Goal: Task Accomplishment & Management: Use online tool/utility

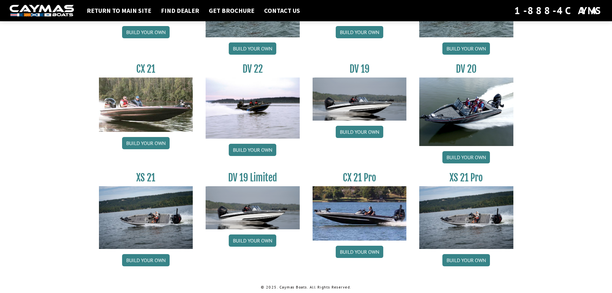
scroll to position [728, 0]
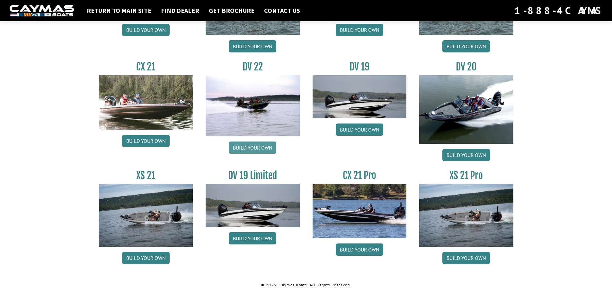
click at [251, 146] on link "Build your own" at bounding box center [253, 147] width 48 height 12
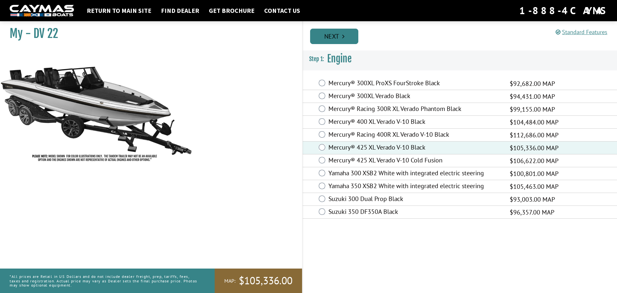
click at [338, 36] on link "Next" at bounding box center [334, 36] width 48 height 15
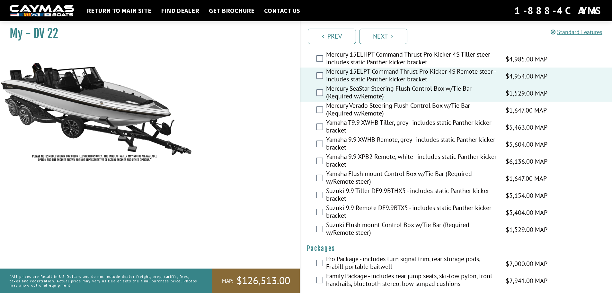
scroll to position [1556, 0]
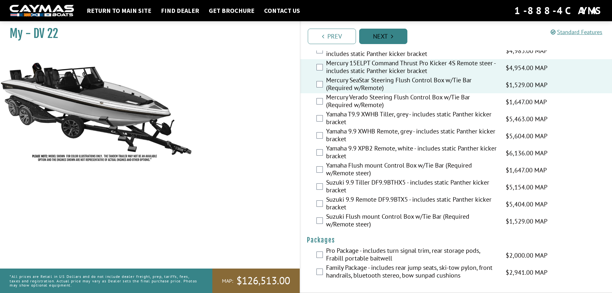
click at [388, 34] on link "Next" at bounding box center [383, 36] width 48 height 15
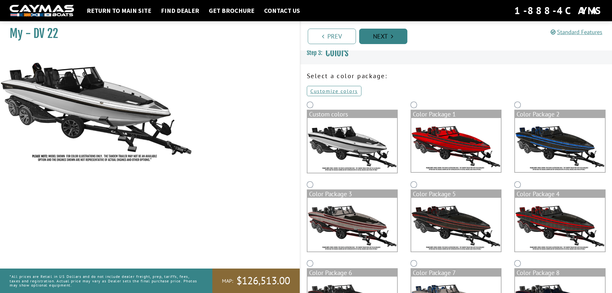
scroll to position [0, 0]
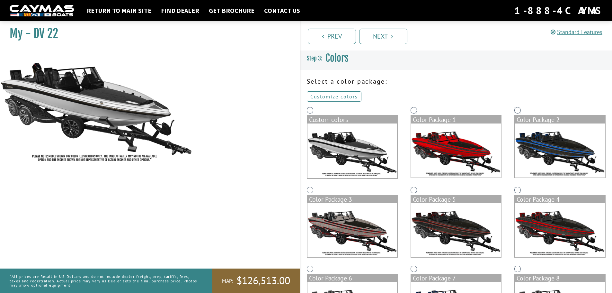
click at [334, 94] on link "Customize colors" at bounding box center [334, 96] width 55 height 10
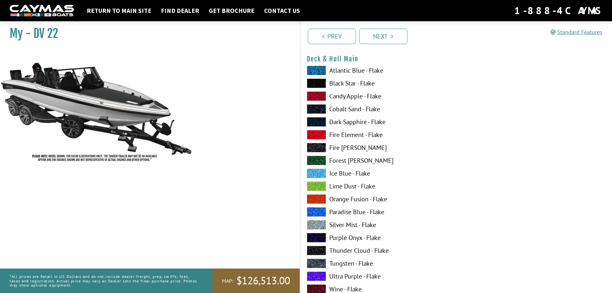
scroll to position [55, 0]
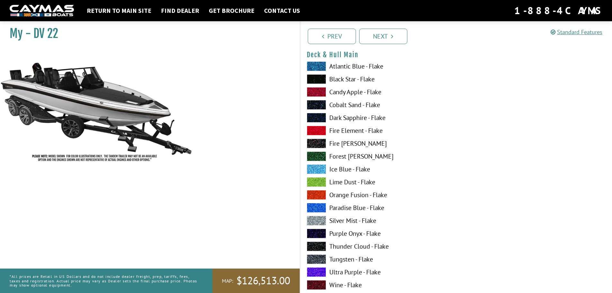
click at [317, 79] on span at bounding box center [316, 79] width 19 height 10
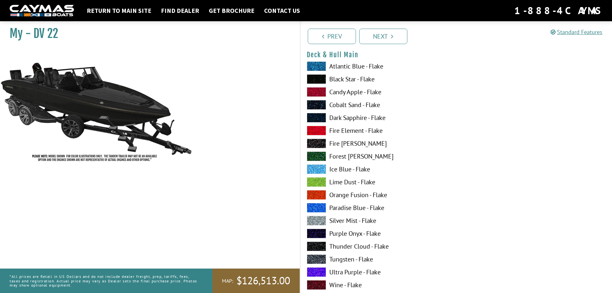
click at [319, 221] on span at bounding box center [316, 221] width 19 height 10
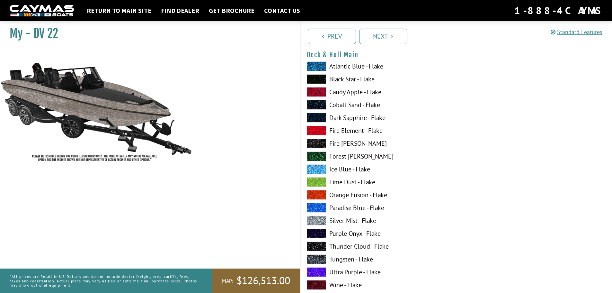
click at [319, 142] on span at bounding box center [316, 143] width 19 height 10
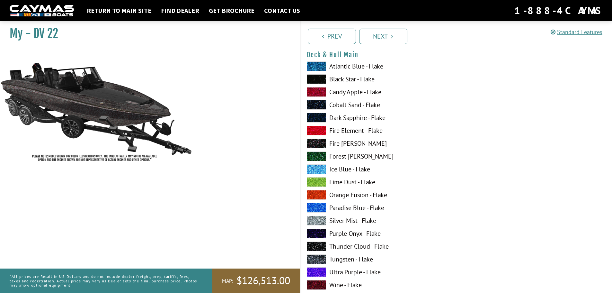
click at [317, 104] on span at bounding box center [316, 105] width 19 height 10
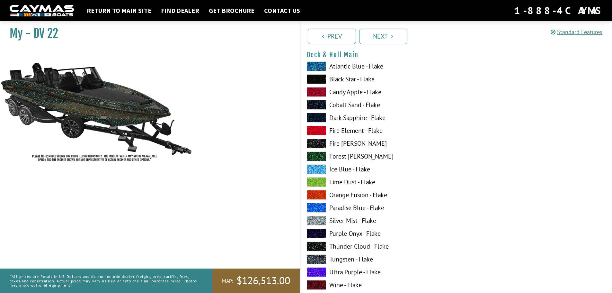
click at [314, 116] on span at bounding box center [316, 118] width 19 height 10
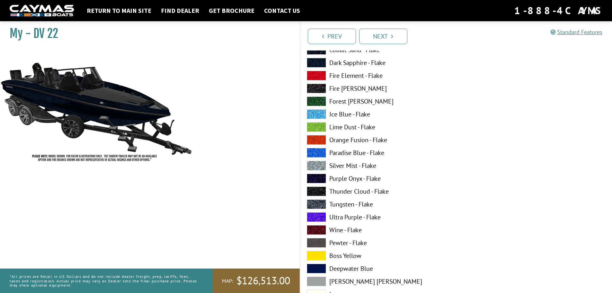
scroll to position [118, 0]
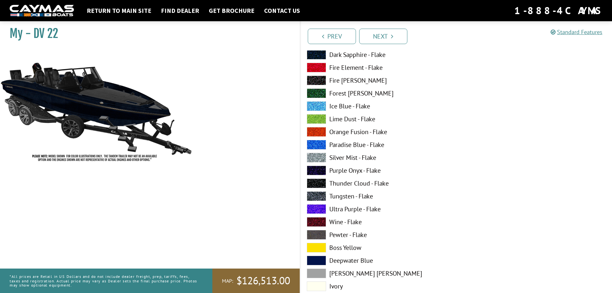
click at [322, 234] on span at bounding box center [316, 235] width 19 height 10
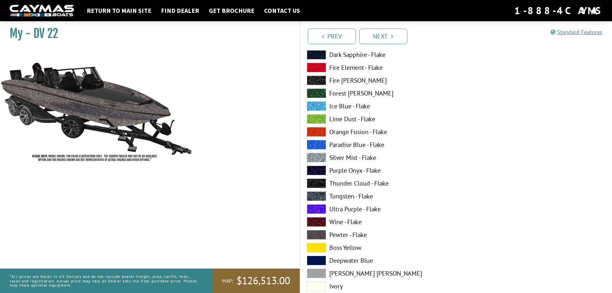
click at [318, 196] on span at bounding box center [316, 196] width 19 height 10
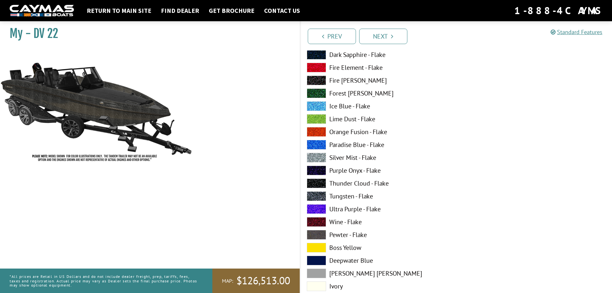
click at [315, 183] on span at bounding box center [316, 183] width 19 height 10
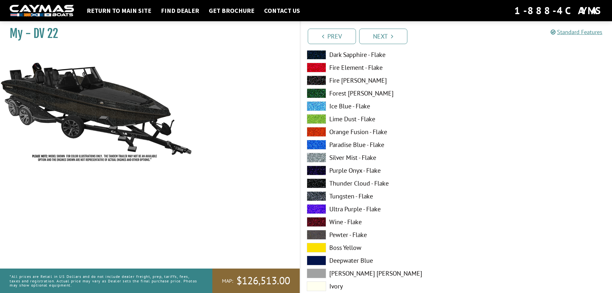
click at [312, 197] on span at bounding box center [316, 196] width 19 height 10
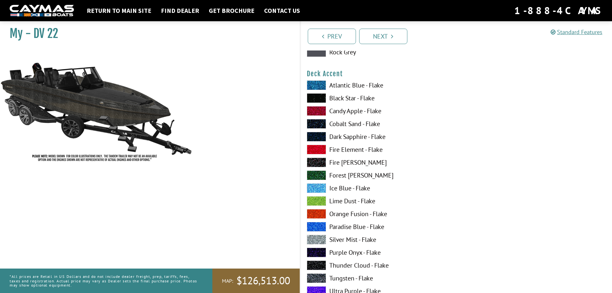
scroll to position [437, 0]
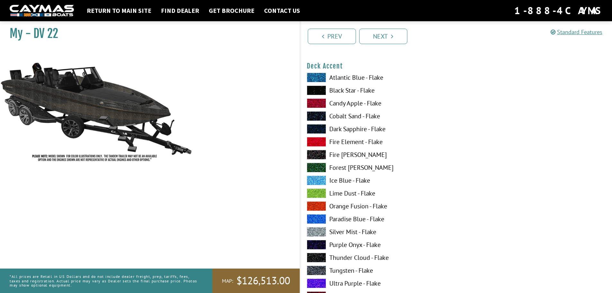
click at [314, 178] on span at bounding box center [316, 180] width 19 height 10
click at [316, 232] on span at bounding box center [316, 232] width 19 height 10
click at [315, 229] on span at bounding box center [316, 232] width 19 height 10
click at [316, 165] on span at bounding box center [316, 168] width 19 height 10
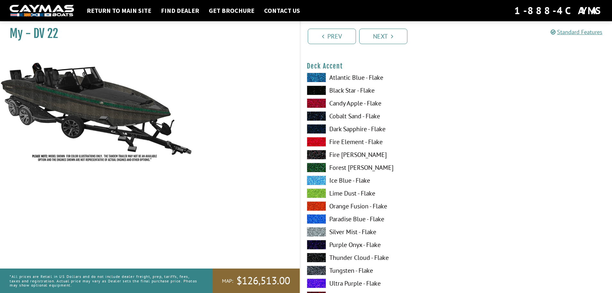
click at [316, 165] on span at bounding box center [316, 168] width 19 height 10
click at [317, 92] on span at bounding box center [316, 90] width 19 height 10
click at [320, 258] on span at bounding box center [316, 257] width 19 height 10
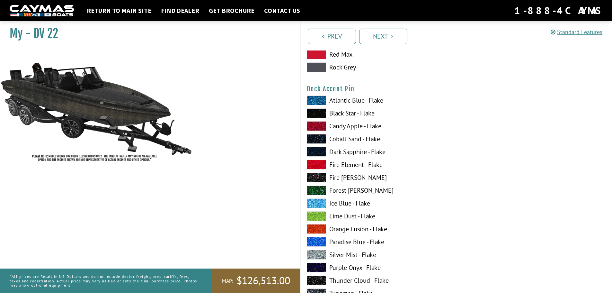
scroll to position [811, 0]
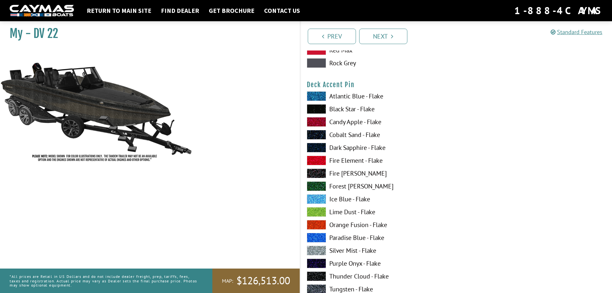
click at [321, 249] on span at bounding box center [316, 250] width 19 height 10
click at [318, 209] on span at bounding box center [316, 212] width 19 height 10
click at [316, 226] on span at bounding box center [316, 225] width 19 height 10
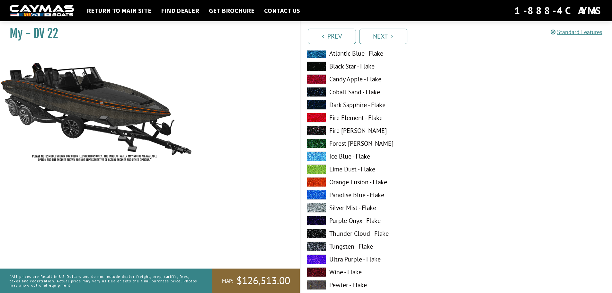
scroll to position [1122, 0]
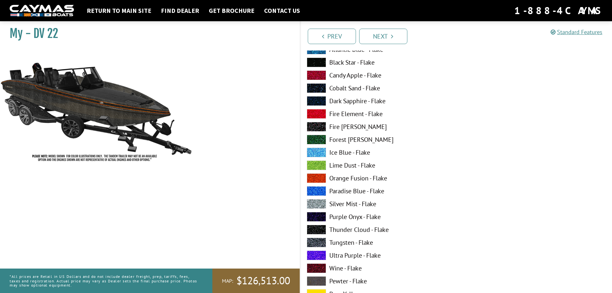
click at [316, 241] on span at bounding box center [316, 242] width 19 height 10
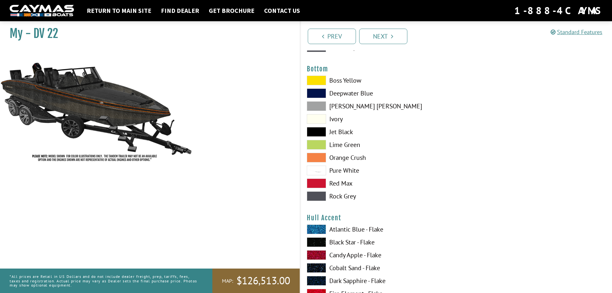
scroll to position [1496, 0]
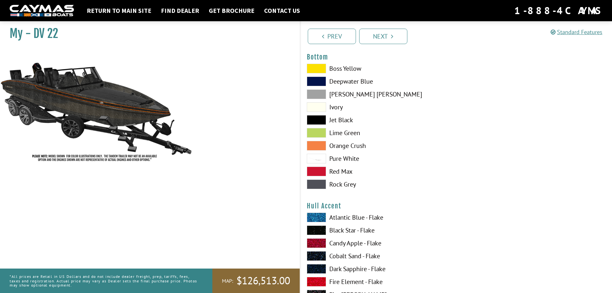
click at [321, 92] on span at bounding box center [316, 94] width 19 height 10
click at [317, 122] on span at bounding box center [316, 120] width 19 height 10
click at [314, 144] on span at bounding box center [316, 146] width 19 height 10
click at [314, 184] on span at bounding box center [316, 184] width 19 height 10
click at [319, 79] on span at bounding box center [316, 81] width 19 height 10
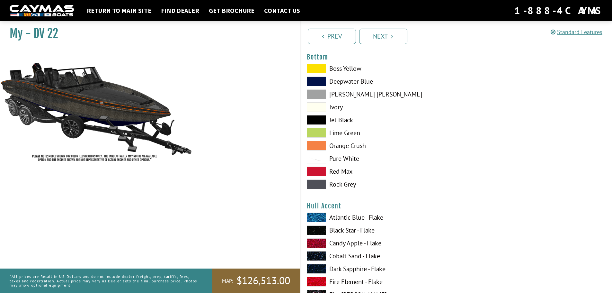
click at [314, 94] on span at bounding box center [316, 94] width 19 height 10
click at [322, 157] on span at bounding box center [316, 159] width 19 height 10
click at [320, 158] on span at bounding box center [316, 159] width 19 height 10
click at [315, 159] on span at bounding box center [316, 159] width 19 height 10
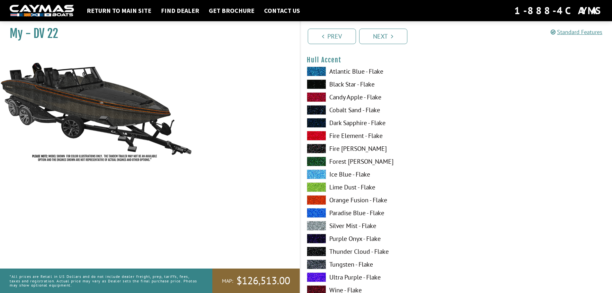
scroll to position [1646, 0]
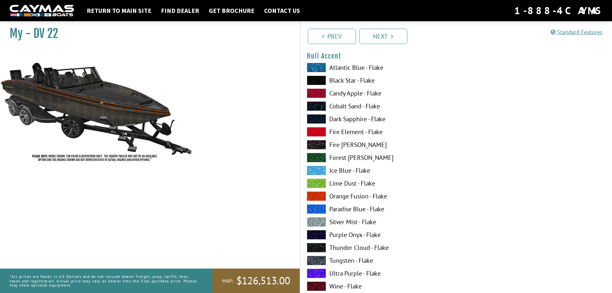
click at [311, 221] on span at bounding box center [316, 222] width 19 height 10
click at [321, 193] on span at bounding box center [316, 196] width 19 height 10
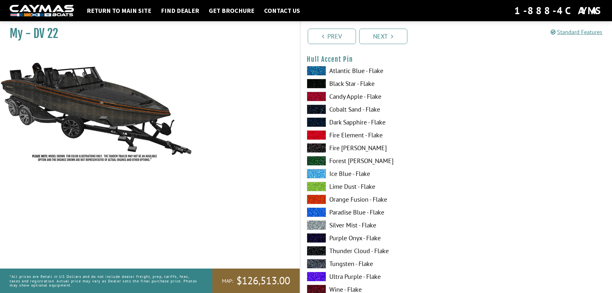
scroll to position [2047, 0]
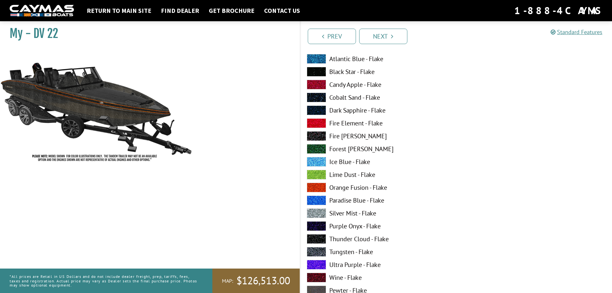
click at [313, 187] on span at bounding box center [316, 187] width 19 height 10
click at [316, 213] on span at bounding box center [316, 213] width 19 height 10
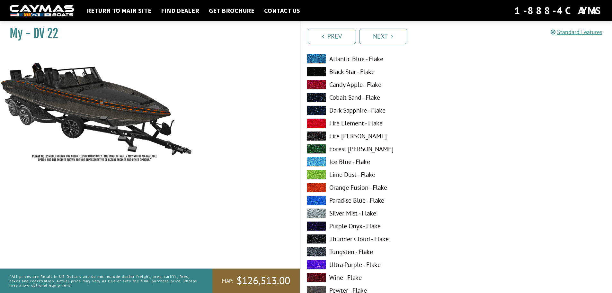
click at [317, 189] on span at bounding box center [316, 187] width 19 height 10
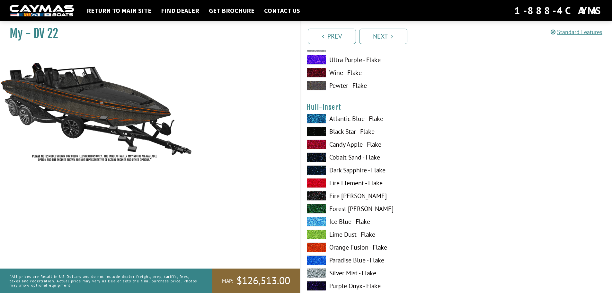
scroll to position [2272, 0]
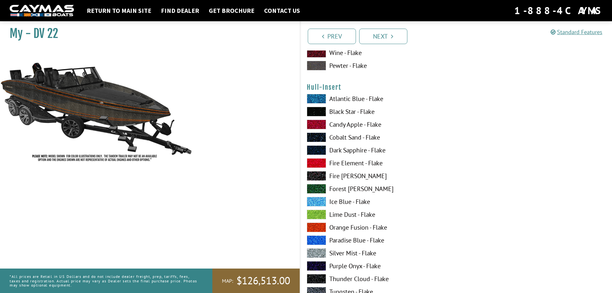
click at [321, 226] on span at bounding box center [316, 227] width 19 height 10
click at [320, 109] on span at bounding box center [316, 112] width 19 height 10
click at [316, 173] on span at bounding box center [316, 176] width 19 height 10
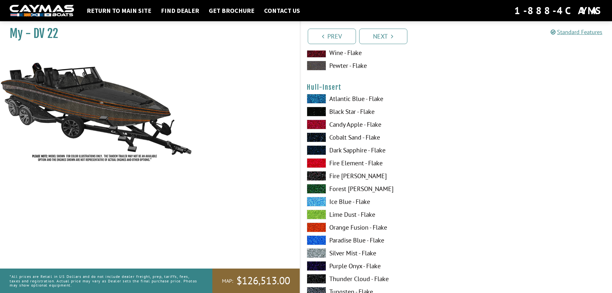
click at [314, 178] on span at bounding box center [316, 176] width 19 height 10
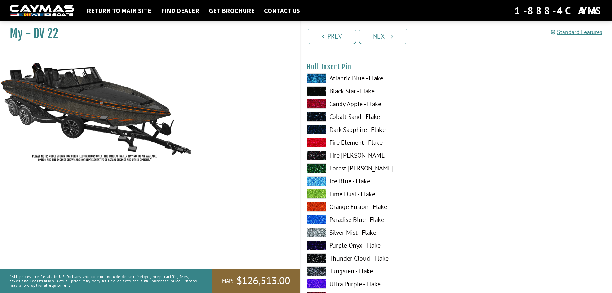
scroll to position [2701, 0]
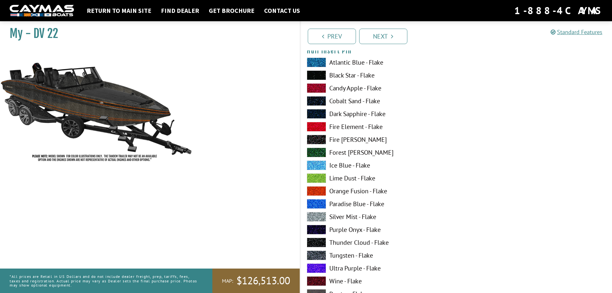
click at [319, 189] on span at bounding box center [316, 191] width 19 height 10
click at [313, 216] on span at bounding box center [316, 217] width 19 height 10
click at [316, 191] on span at bounding box center [316, 191] width 19 height 10
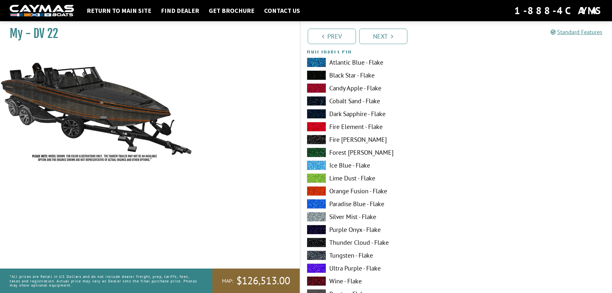
click at [314, 140] on span at bounding box center [316, 140] width 19 height 10
click at [317, 254] on span at bounding box center [316, 255] width 19 height 10
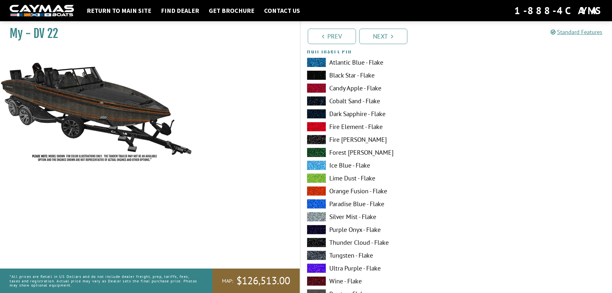
click at [320, 188] on span at bounding box center [316, 191] width 19 height 10
click at [320, 189] on span at bounding box center [316, 191] width 19 height 10
click at [318, 153] on span at bounding box center [316, 152] width 19 height 10
click at [316, 165] on span at bounding box center [316, 165] width 19 height 10
click at [313, 203] on span at bounding box center [316, 204] width 19 height 10
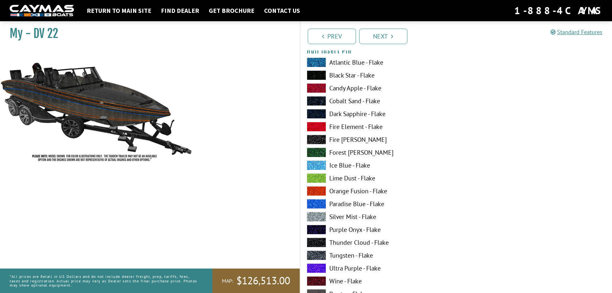
click at [317, 141] on span at bounding box center [316, 140] width 19 height 10
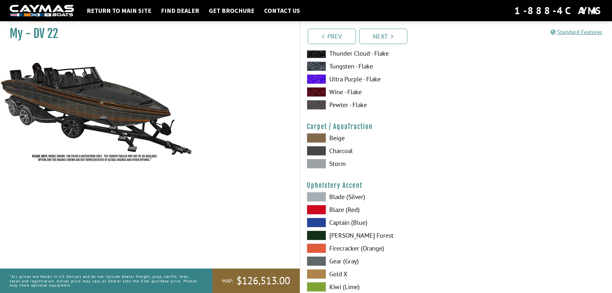
scroll to position [2893, 0]
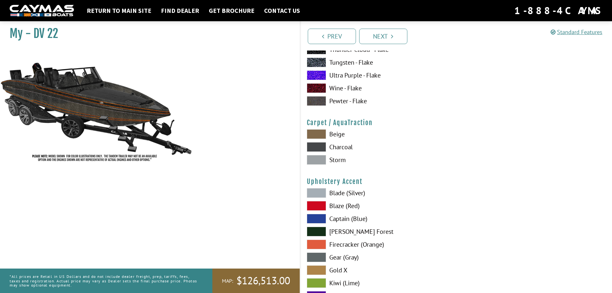
click at [321, 158] on span at bounding box center [316, 160] width 19 height 10
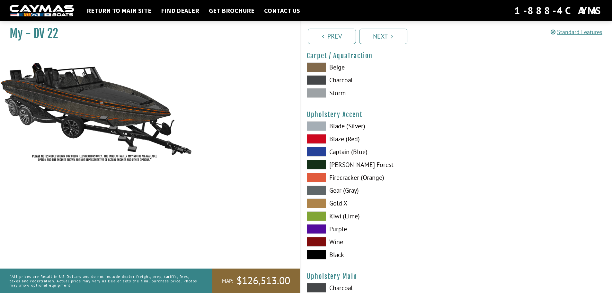
scroll to position [2976, 0]
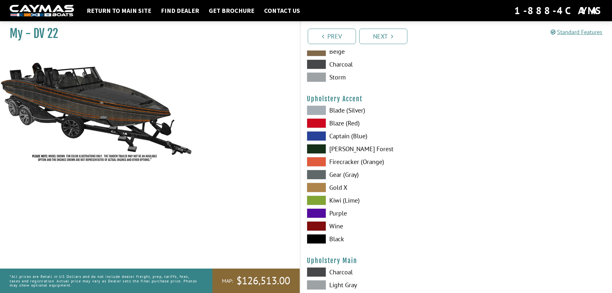
click at [320, 282] on span at bounding box center [316, 285] width 19 height 10
click at [317, 235] on span at bounding box center [316, 239] width 19 height 10
click at [319, 273] on span at bounding box center [316, 272] width 19 height 10
click at [319, 283] on span at bounding box center [316, 285] width 19 height 10
click at [317, 121] on span at bounding box center [316, 123] width 19 height 10
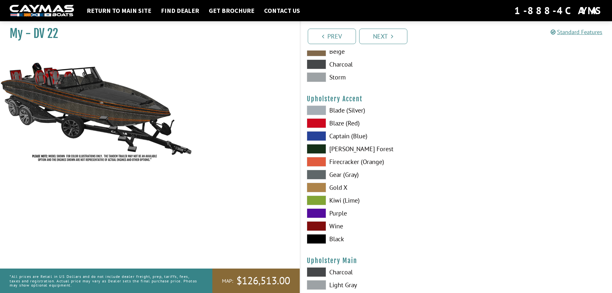
click at [314, 161] on span at bounding box center [316, 162] width 19 height 10
click at [315, 173] on span at bounding box center [316, 175] width 19 height 10
click at [314, 200] on span at bounding box center [316, 200] width 19 height 10
click at [315, 174] on span at bounding box center [316, 175] width 19 height 10
click at [321, 240] on span at bounding box center [316, 239] width 19 height 10
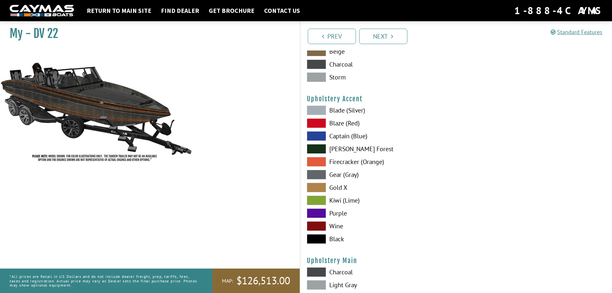
click at [313, 160] on span at bounding box center [316, 162] width 19 height 10
click at [317, 173] on span at bounding box center [316, 175] width 19 height 10
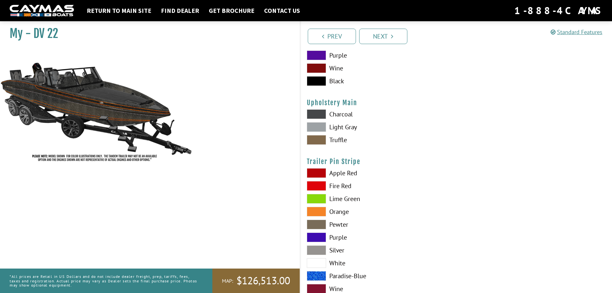
scroll to position [3153, 0]
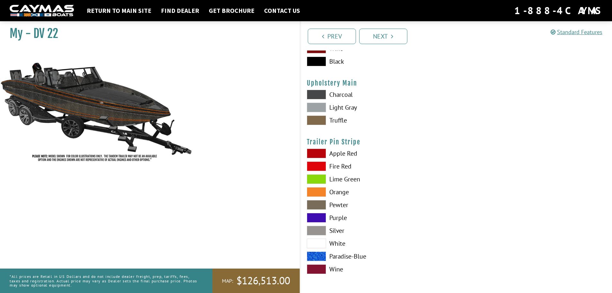
click at [321, 229] on span at bounding box center [316, 230] width 19 height 10
click at [316, 243] on span at bounding box center [316, 243] width 19 height 10
click at [317, 192] on span at bounding box center [316, 192] width 19 height 10
click at [384, 37] on link "Next" at bounding box center [383, 36] width 48 height 15
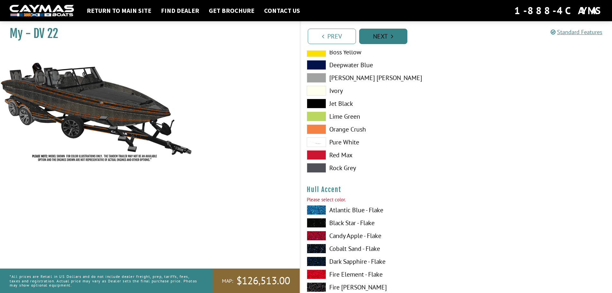
scroll to position [1495, 0]
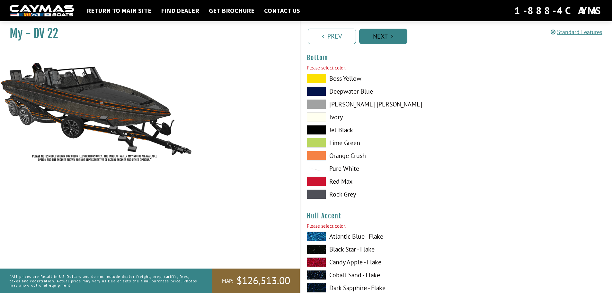
click at [379, 35] on link "Next" at bounding box center [383, 36] width 48 height 15
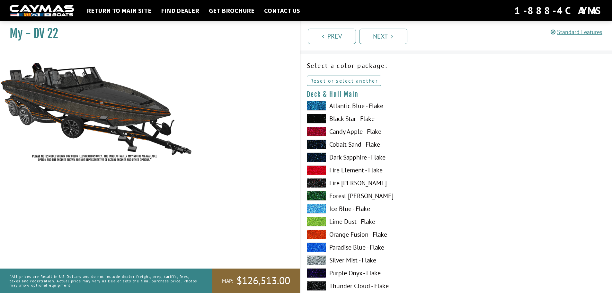
scroll to position [0, 0]
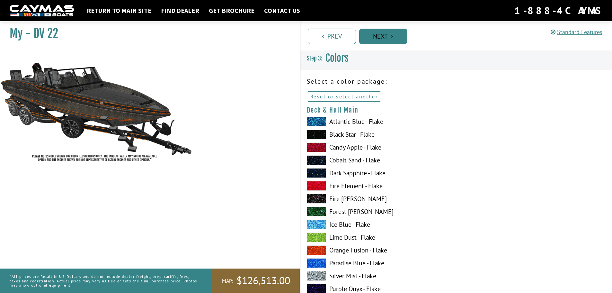
click at [387, 40] on link "Next" at bounding box center [383, 36] width 48 height 15
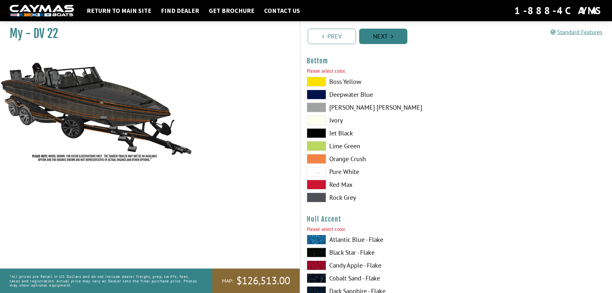
scroll to position [1495, 0]
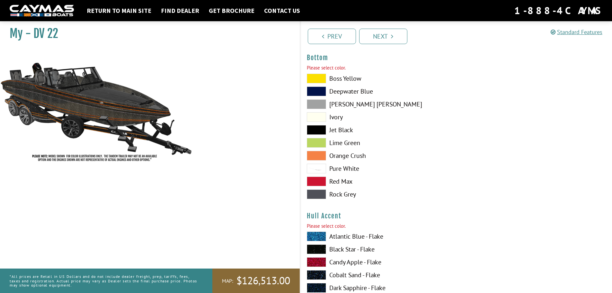
click at [319, 194] on span at bounding box center [316, 194] width 19 height 10
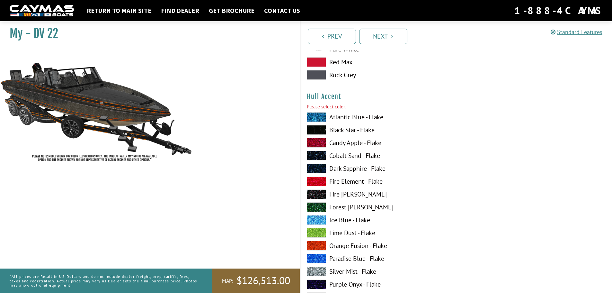
scroll to position [1618, 0]
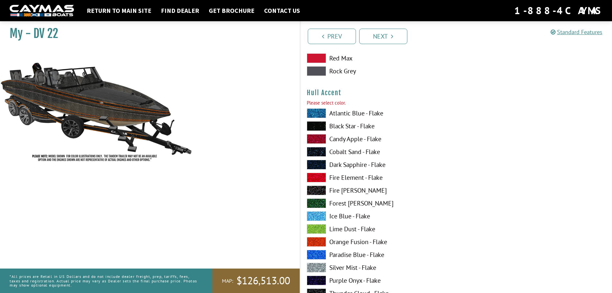
click at [314, 240] on span at bounding box center [316, 242] width 19 height 10
click at [319, 190] on span at bounding box center [316, 190] width 19 height 10
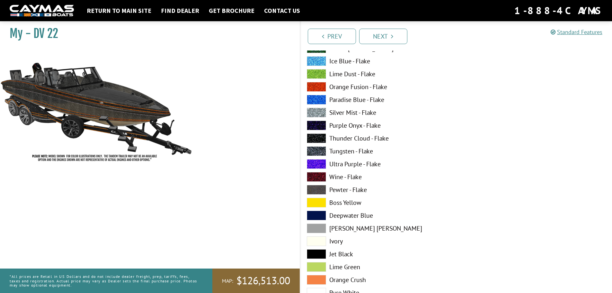
scroll to position [1777, 0]
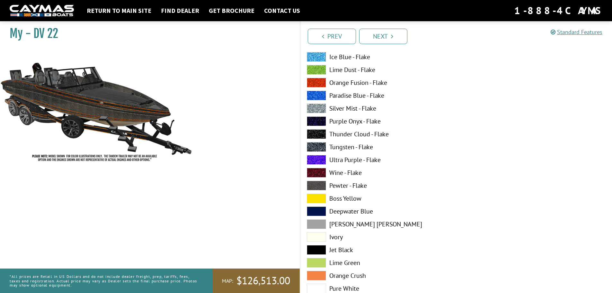
click at [321, 147] on span at bounding box center [316, 147] width 19 height 10
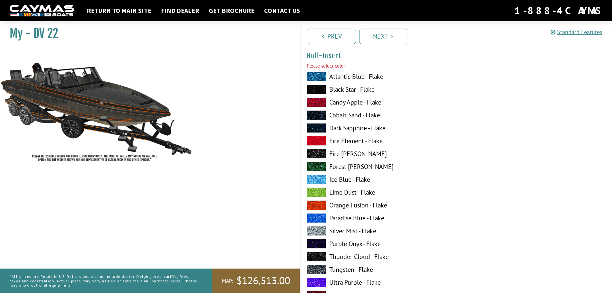
scroll to position [2293, 0]
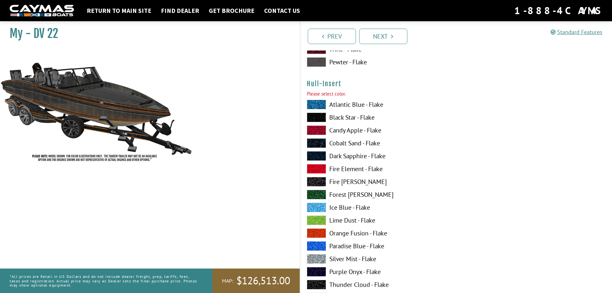
click at [313, 208] on span at bounding box center [316, 207] width 19 height 10
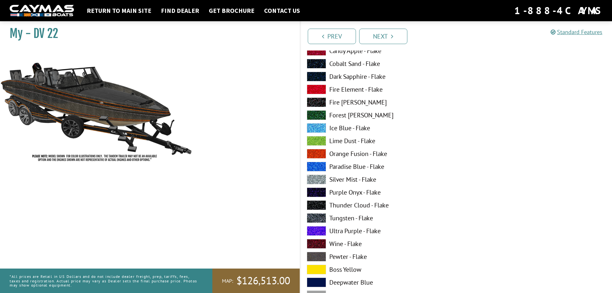
scroll to position [2377, 0]
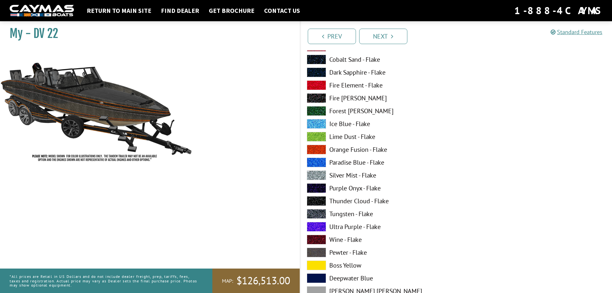
click at [320, 212] on span at bounding box center [316, 214] width 19 height 10
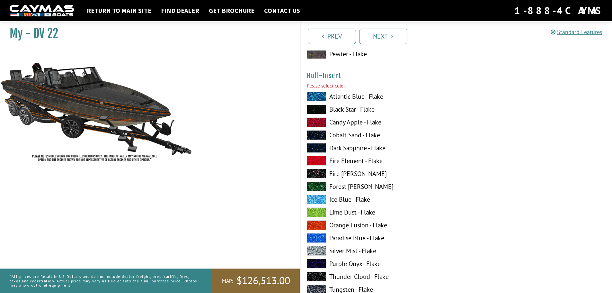
scroll to position [2305, 0]
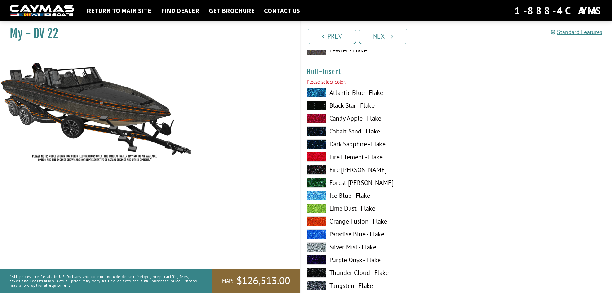
click at [314, 286] on span at bounding box center [316, 285] width 19 height 10
click at [321, 245] on span at bounding box center [316, 247] width 19 height 10
click at [319, 285] on span at bounding box center [316, 285] width 19 height 10
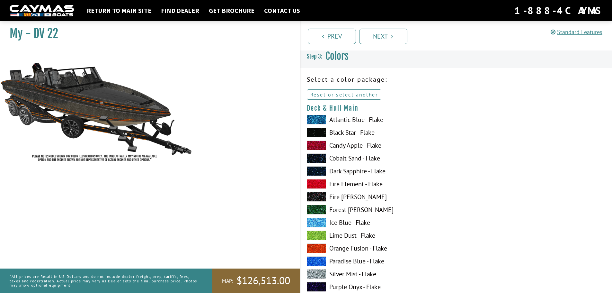
scroll to position [0, 0]
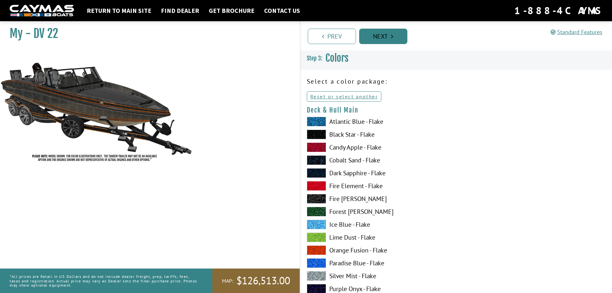
click at [390, 36] on link "Next" at bounding box center [383, 36] width 48 height 15
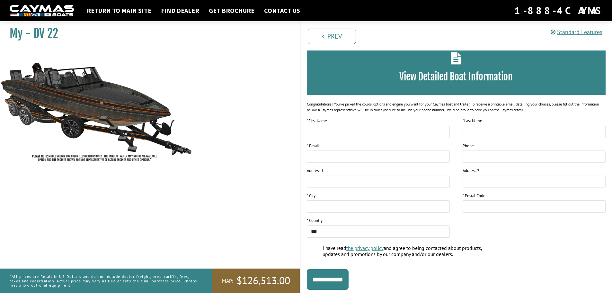
scroll to position [52, 0]
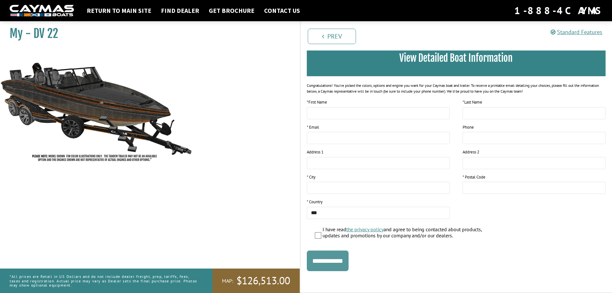
click at [328, 260] on input "**********" at bounding box center [328, 260] width 42 height 21
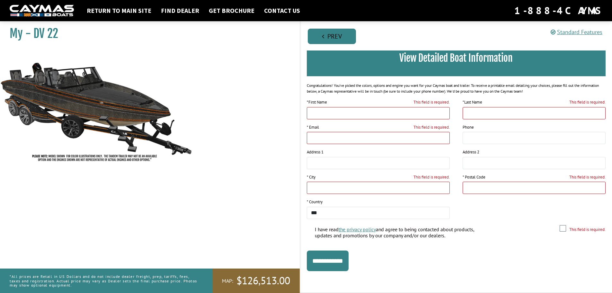
click at [325, 38] on link "Prev" at bounding box center [332, 36] width 48 height 15
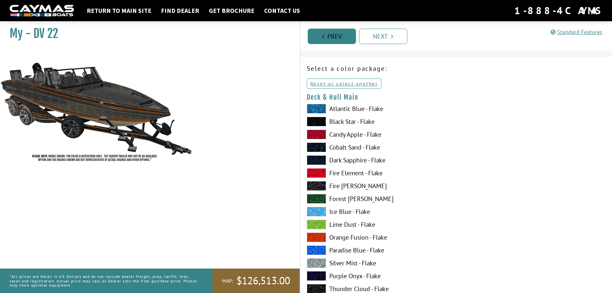
scroll to position [0, 0]
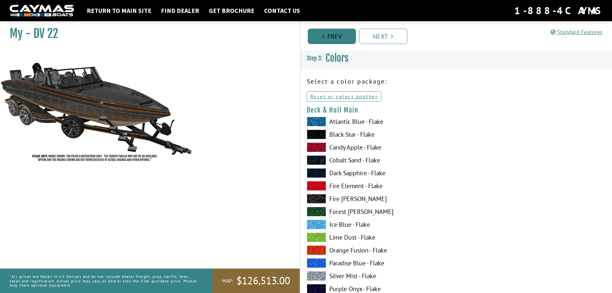
click at [325, 38] on link "Prev" at bounding box center [332, 36] width 48 height 15
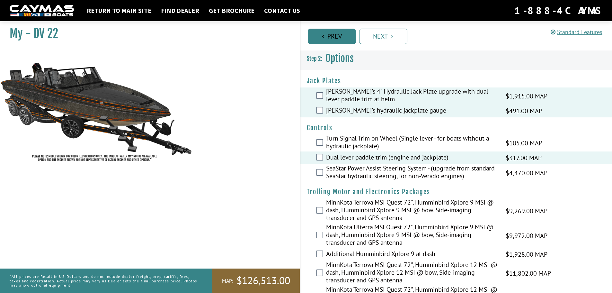
click at [325, 38] on link "Prev" at bounding box center [332, 36] width 48 height 15
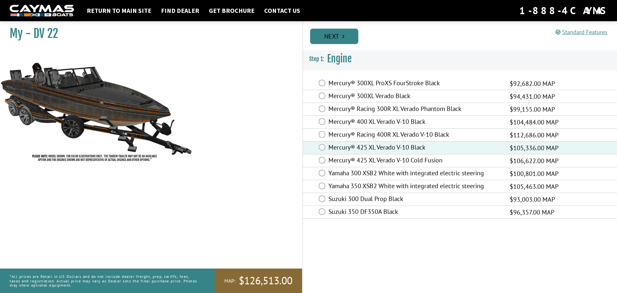
click at [343, 37] on icon "Pagination" at bounding box center [343, 36] width 2 height 6
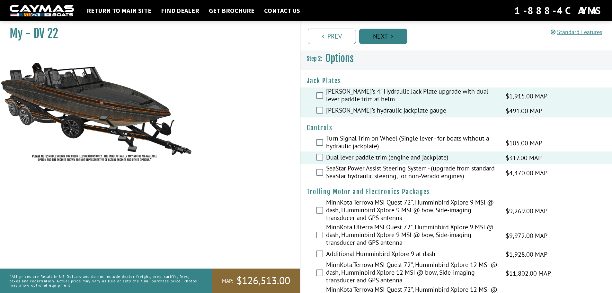
click at [377, 38] on link "Next" at bounding box center [383, 36] width 48 height 15
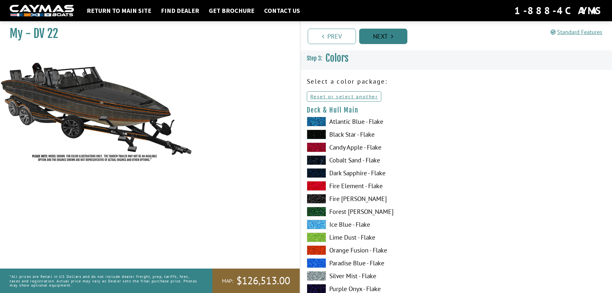
click at [377, 38] on link "Next" at bounding box center [383, 36] width 48 height 15
